Goal: Transaction & Acquisition: Purchase product/service

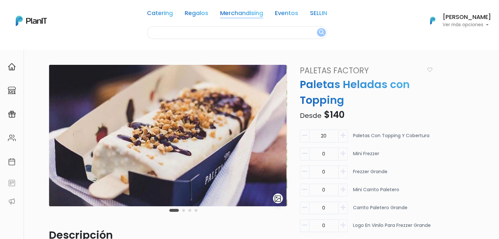
click at [221, 15] on link "Merchandising" at bounding box center [241, 14] width 43 height 8
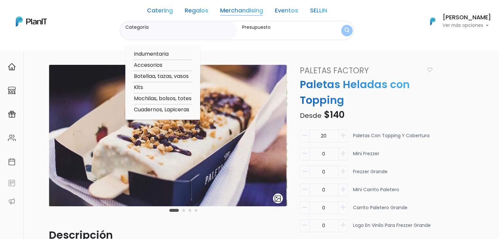
click at [161, 74] on option "Botellaa, tazas, vasos" at bounding box center [162, 76] width 59 height 8
type input "Botellaa, tazas, vasos"
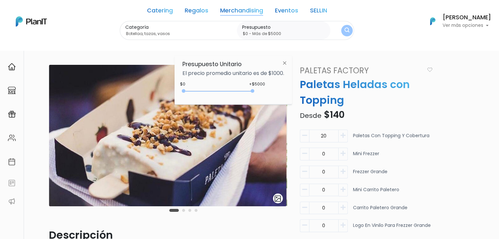
type input "$0 - Más de $5000"
drag, startPoint x: 195, startPoint y: 91, endPoint x: 283, endPoint y: 103, distance: 88.7
click at [283, 103] on div "Presupuesto Unitario El precio promedio unitario es de $1000. +$5000 $0 0 : 500…" at bounding box center [233, 80] width 117 height 49
click at [344, 30] on img "submit" at bounding box center [346, 31] width 5 height 6
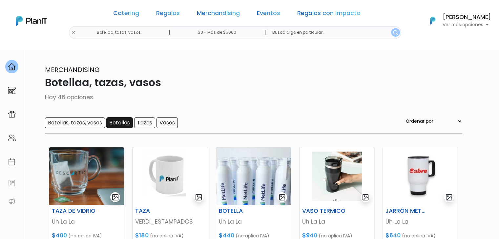
click at [116, 122] on input "Botellas" at bounding box center [119, 122] width 27 height 11
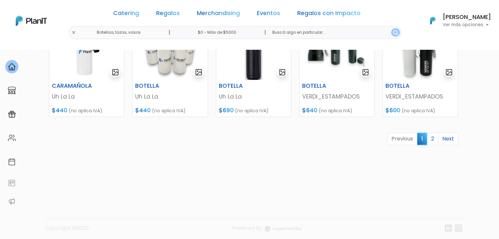
scroll to position [334, 0]
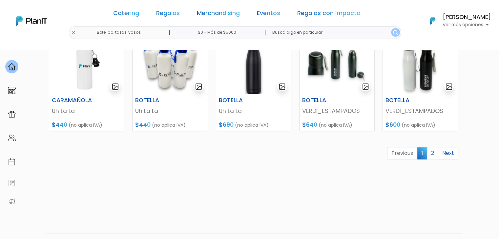
scroll to position [319, 0]
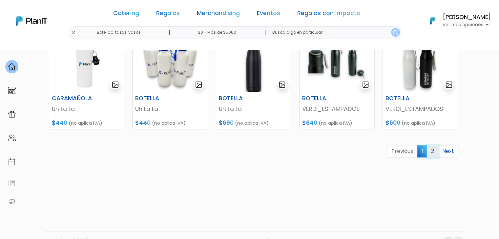
click at [432, 151] on link "2" at bounding box center [432, 151] width 11 height 12
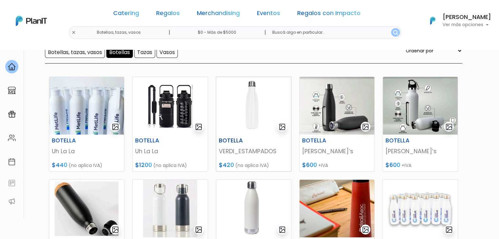
click at [250, 98] on img at bounding box center [253, 106] width 75 height 58
